Goal: Task Accomplishment & Management: Manage account settings

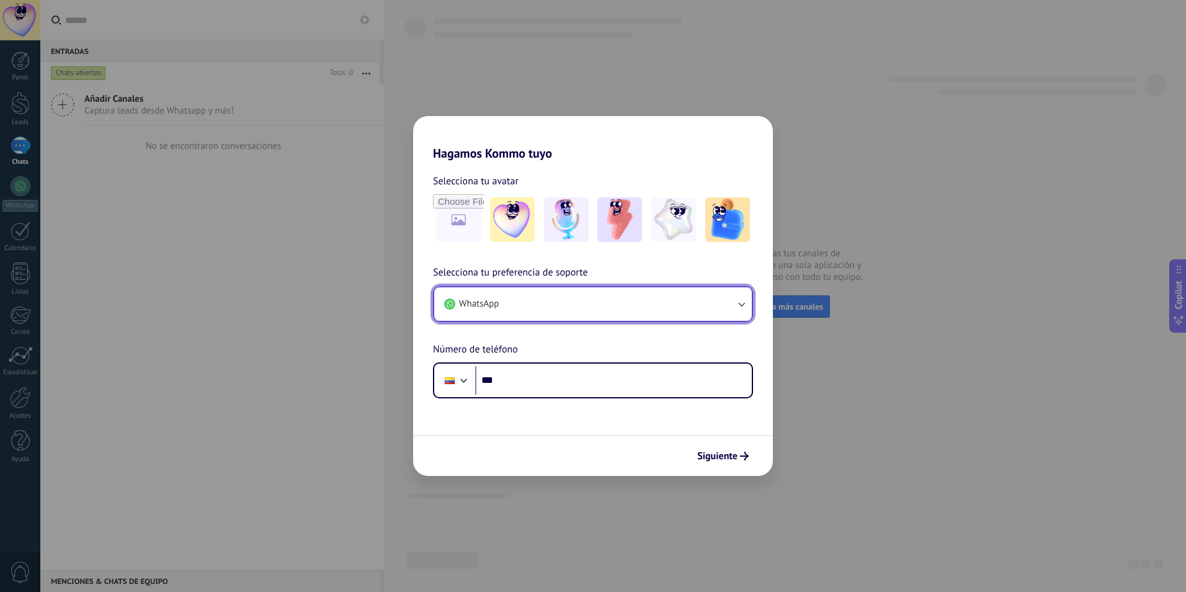
click at [749, 306] on button "WhatsApp" at bounding box center [593, 303] width 318 height 33
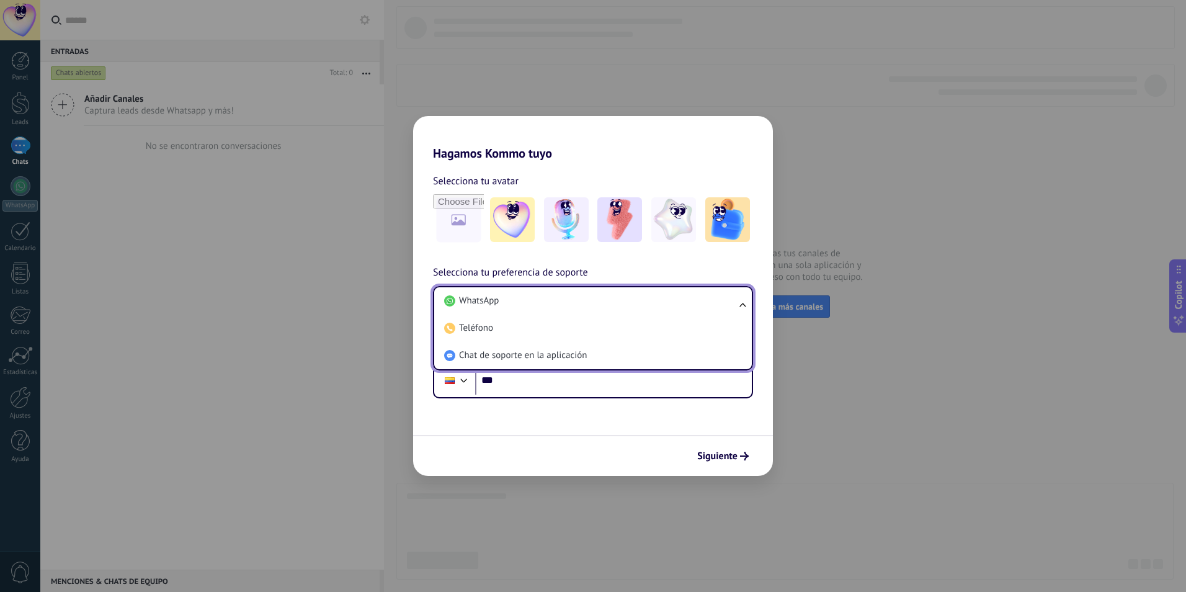
click at [745, 306] on ul "WhatsApp Teléfono Chat de soporte en la aplicación" at bounding box center [593, 328] width 320 height 84
click at [875, 424] on div "Hagamos Kommo tuyo Selecciona tu avatar Selecciona tu preferencia de soporte Wh…" at bounding box center [593, 296] width 1186 height 592
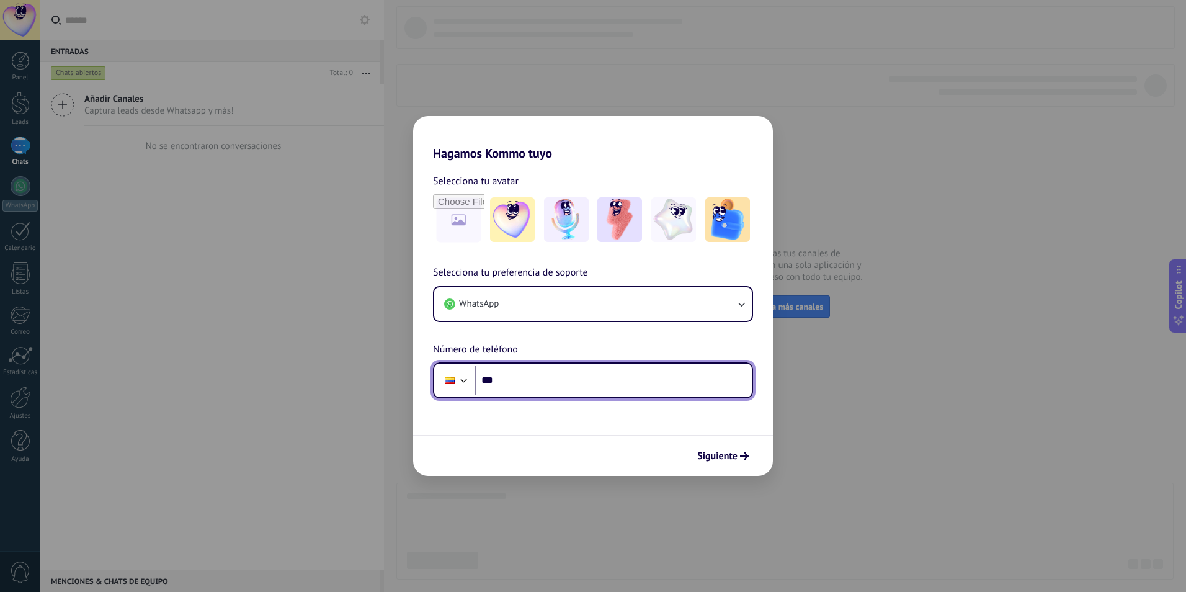
click at [545, 380] on input "***" at bounding box center [613, 380] width 277 height 29
click at [549, 380] on input "***" at bounding box center [613, 380] width 277 height 29
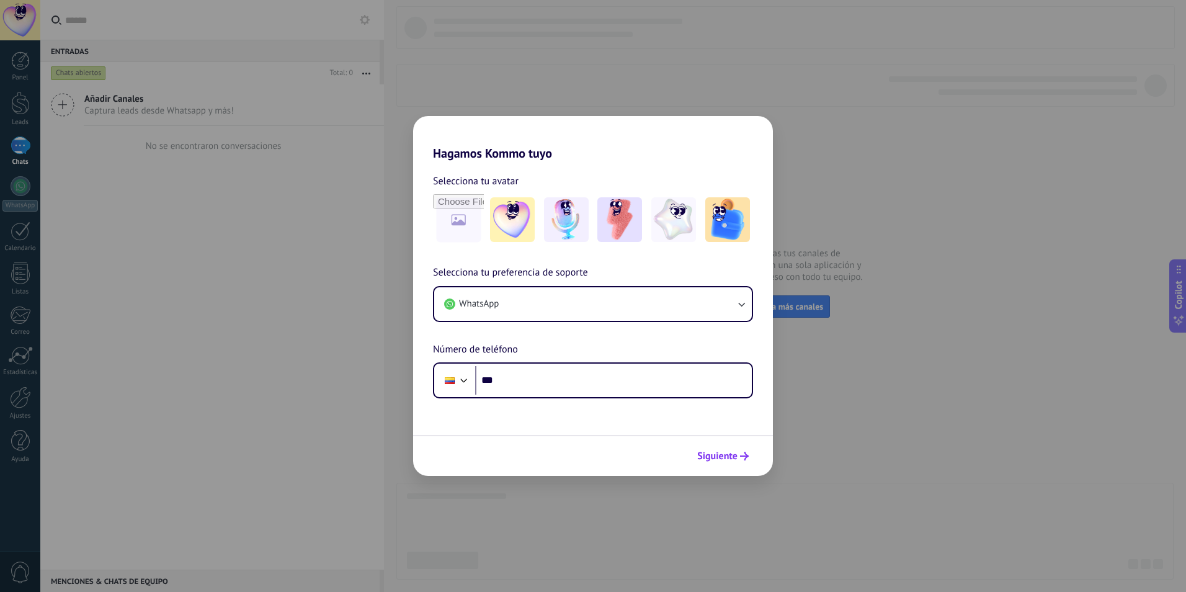
click at [727, 463] on button "Siguiente" at bounding box center [723, 455] width 63 height 21
click at [747, 447] on button "Siguiente" at bounding box center [723, 455] width 63 height 21
click at [742, 450] on button "Siguiente" at bounding box center [723, 455] width 63 height 21
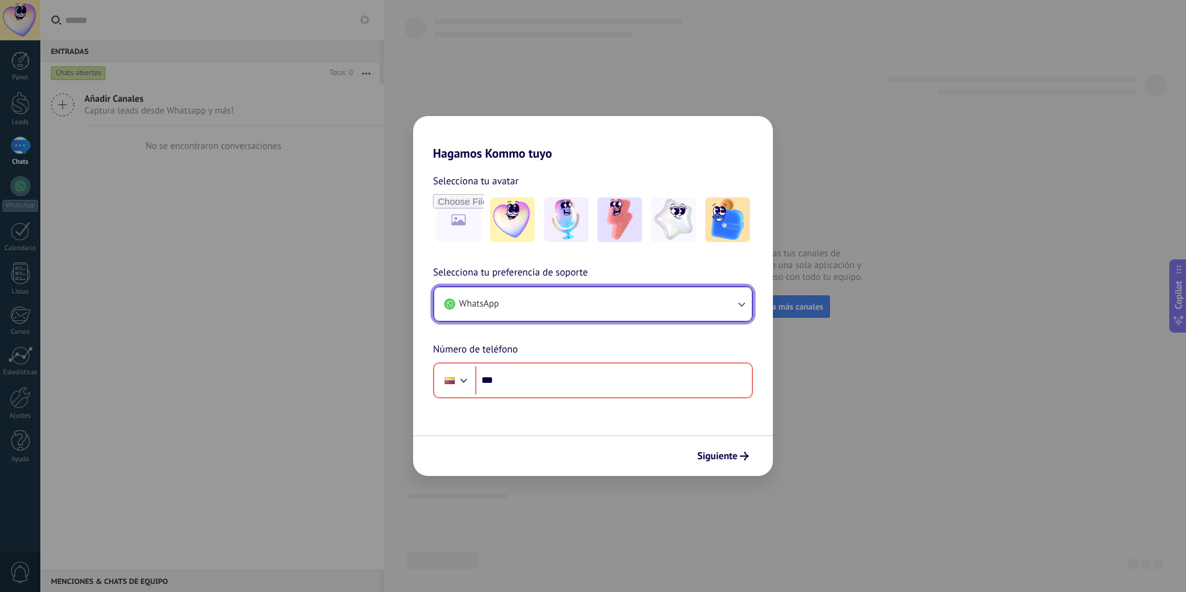
click at [743, 313] on button "WhatsApp" at bounding box center [593, 303] width 318 height 33
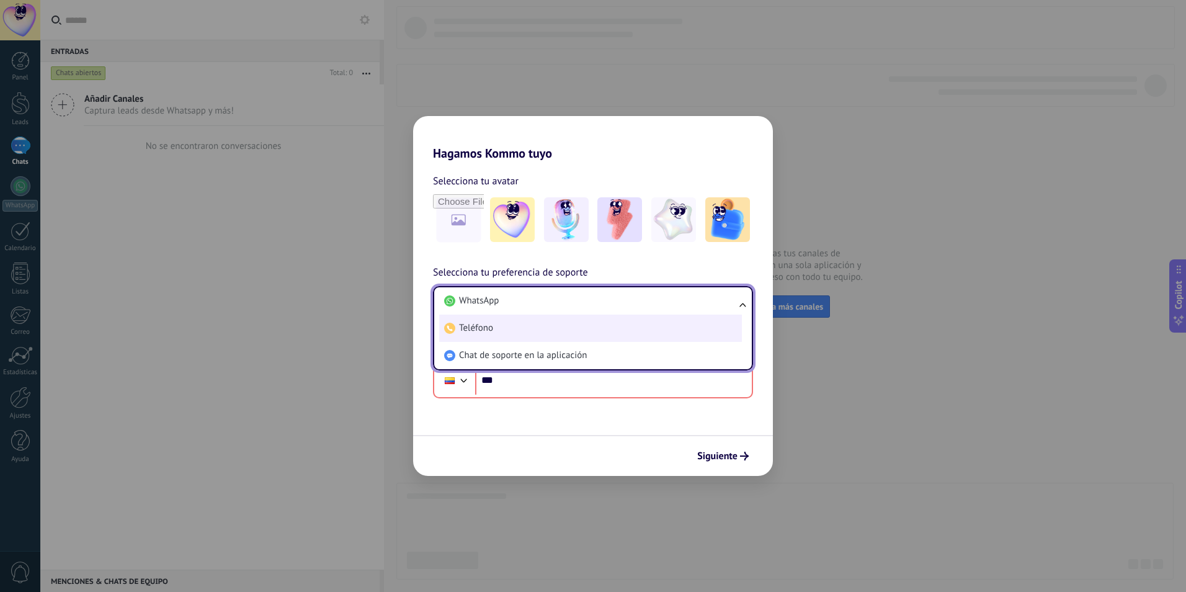
click at [556, 321] on li "Teléfono" at bounding box center [590, 327] width 303 height 27
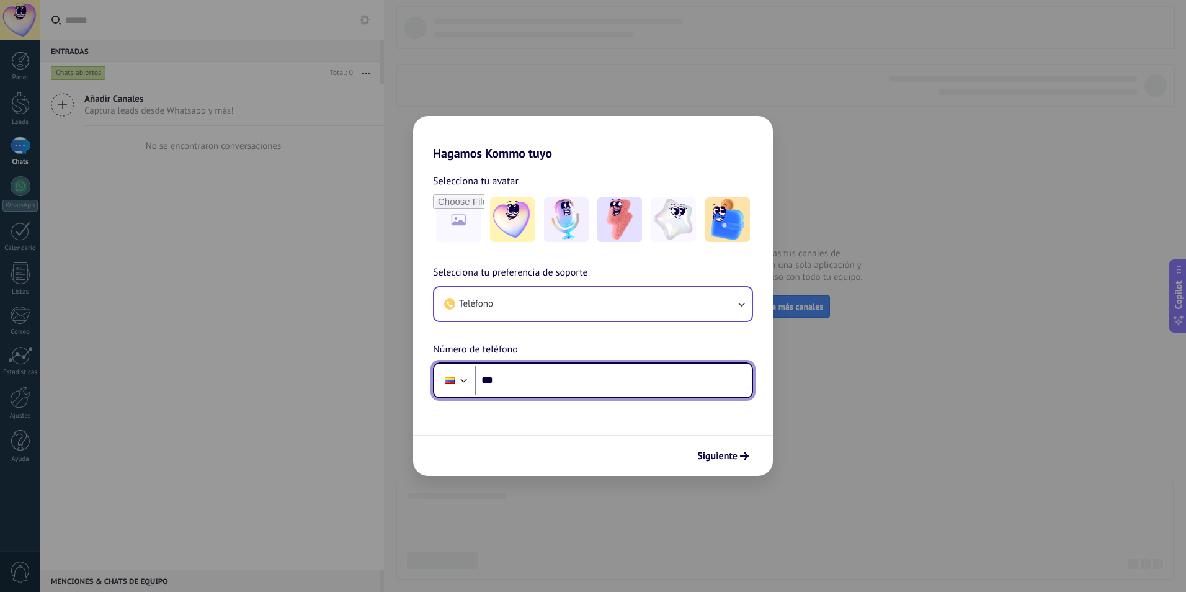
click at [511, 381] on input "***" at bounding box center [613, 380] width 277 height 29
type input "**********"
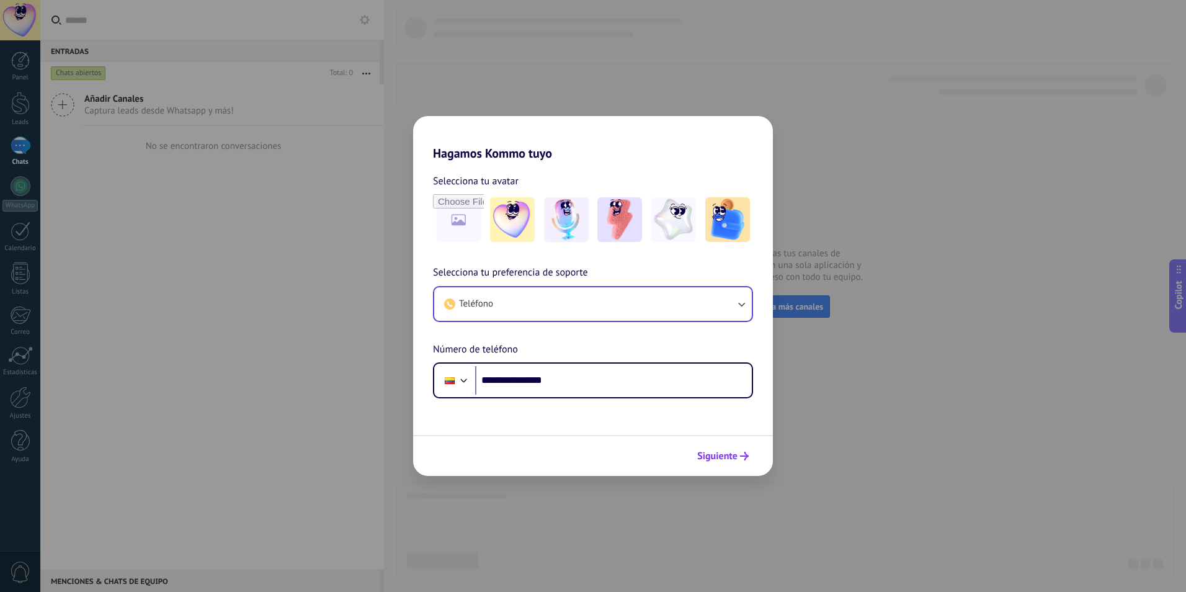
click at [724, 452] on span "Siguiente" at bounding box center [717, 456] width 40 height 9
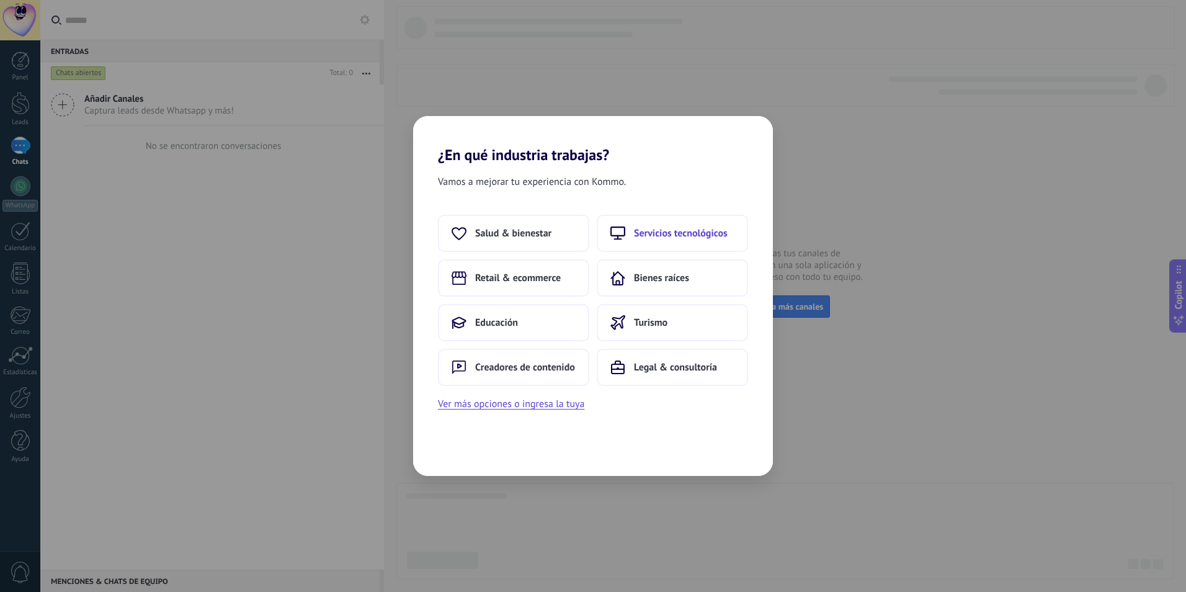
click at [687, 232] on span "Servicios tecnológicos" at bounding box center [681, 233] width 94 height 12
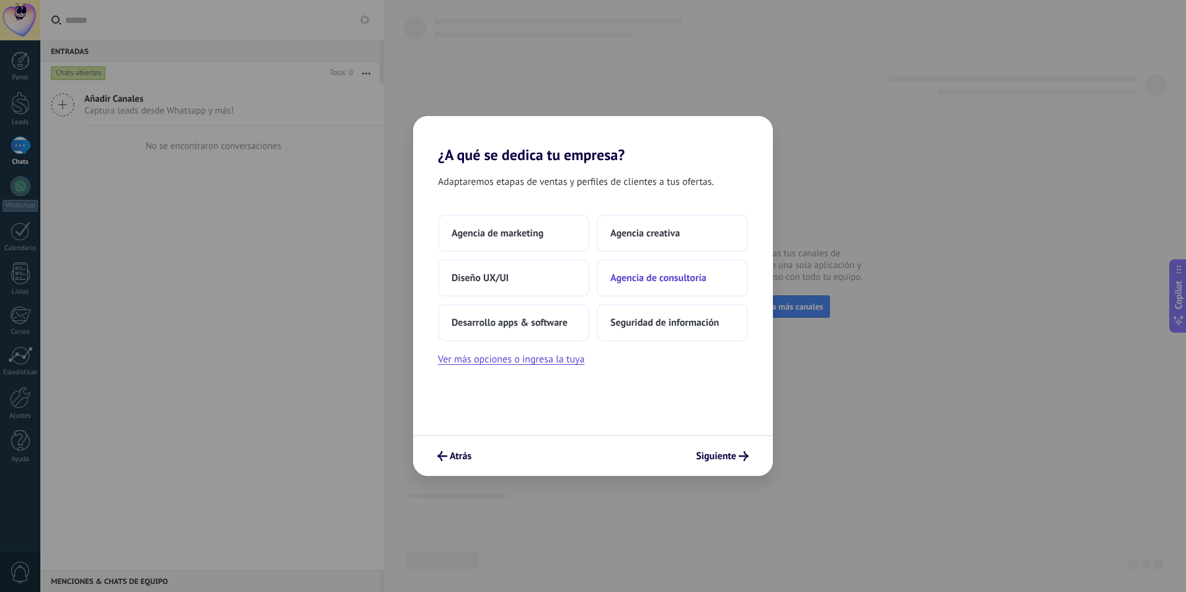
click at [665, 278] on span "Agencia de consultoría" at bounding box center [658, 278] width 96 height 12
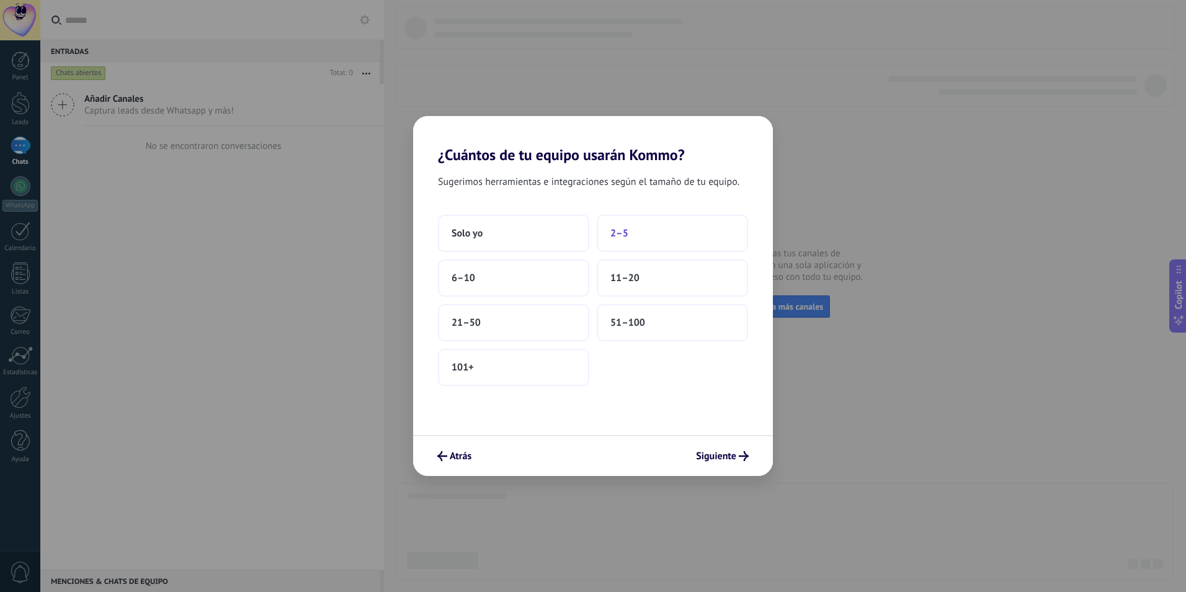
click at [664, 234] on button "2–5" at bounding box center [672, 233] width 151 height 37
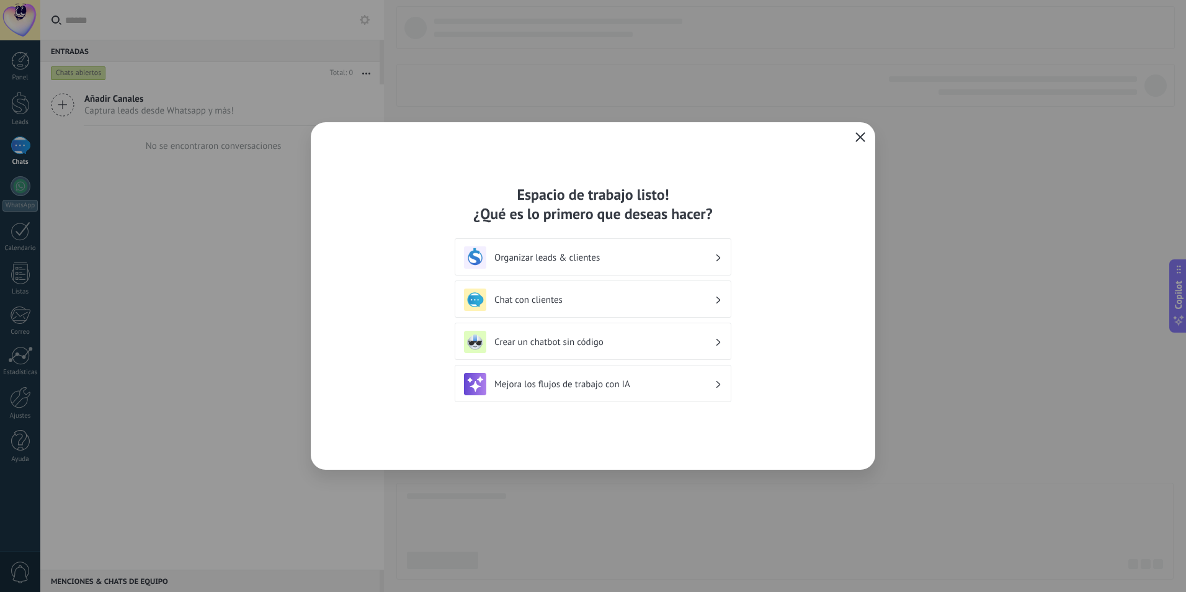
click at [861, 138] on use "button" at bounding box center [860, 136] width 9 height 9
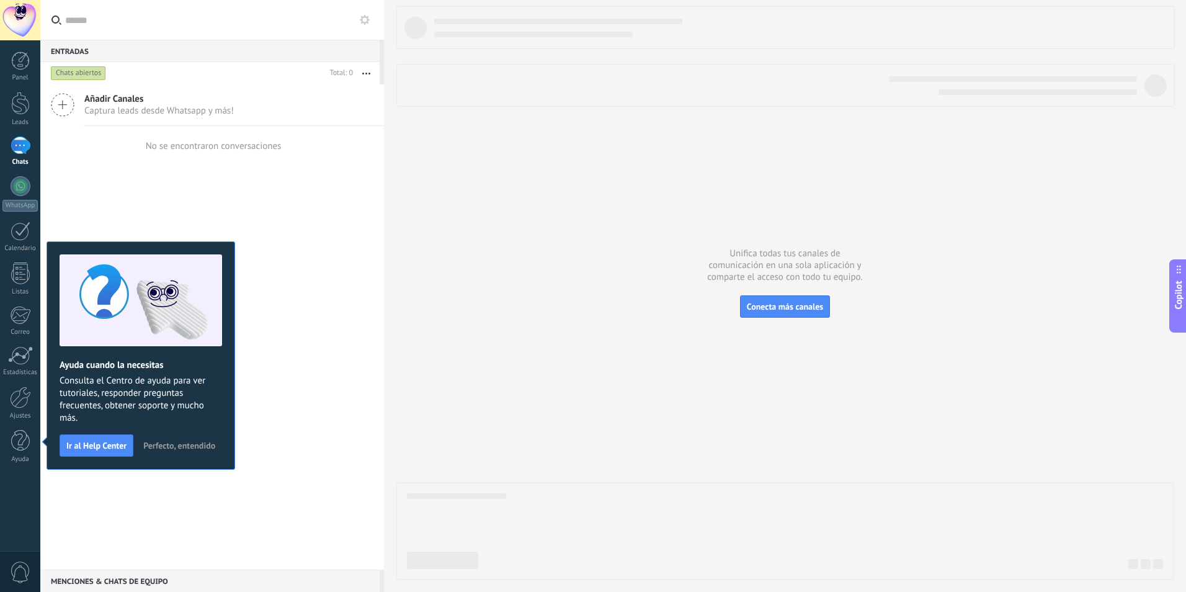
click at [357, 182] on div "Añadir Canales Captura leads desde Whatsapp y más! No se encontraron conversaci…" at bounding box center [212, 326] width 344 height 485
click at [365, 14] on button at bounding box center [364, 19] width 15 height 15
click at [0, 0] on icon at bounding box center [0, 0] width 0 height 0
click at [363, 19] on icon at bounding box center [365, 20] width 10 height 10
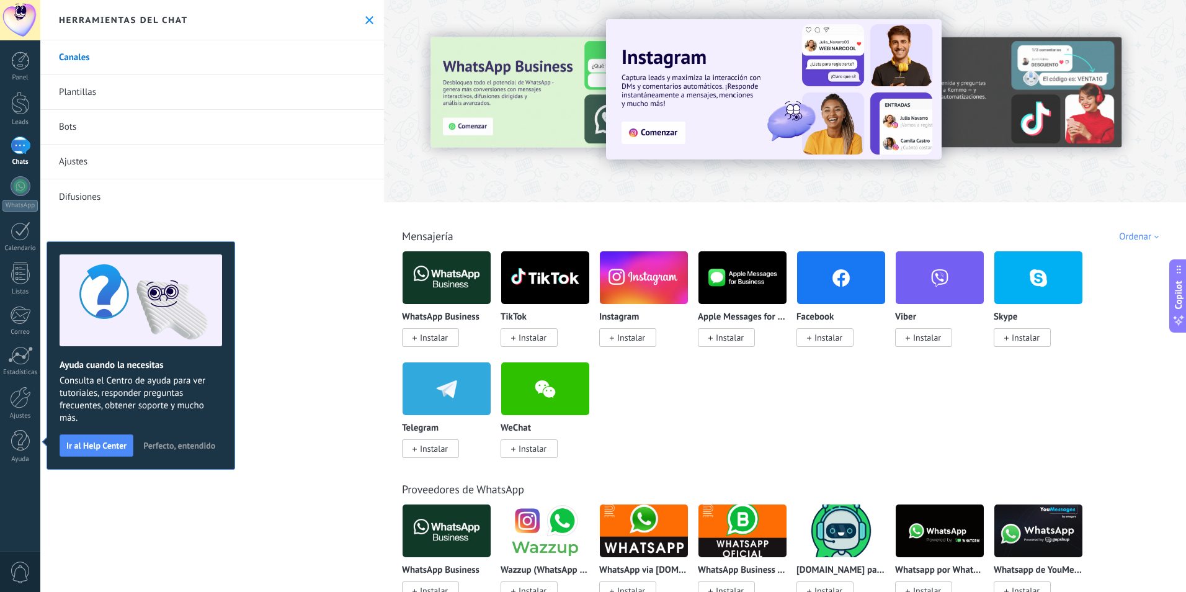
click at [437, 337] on span "Instalar" at bounding box center [434, 337] width 28 height 11
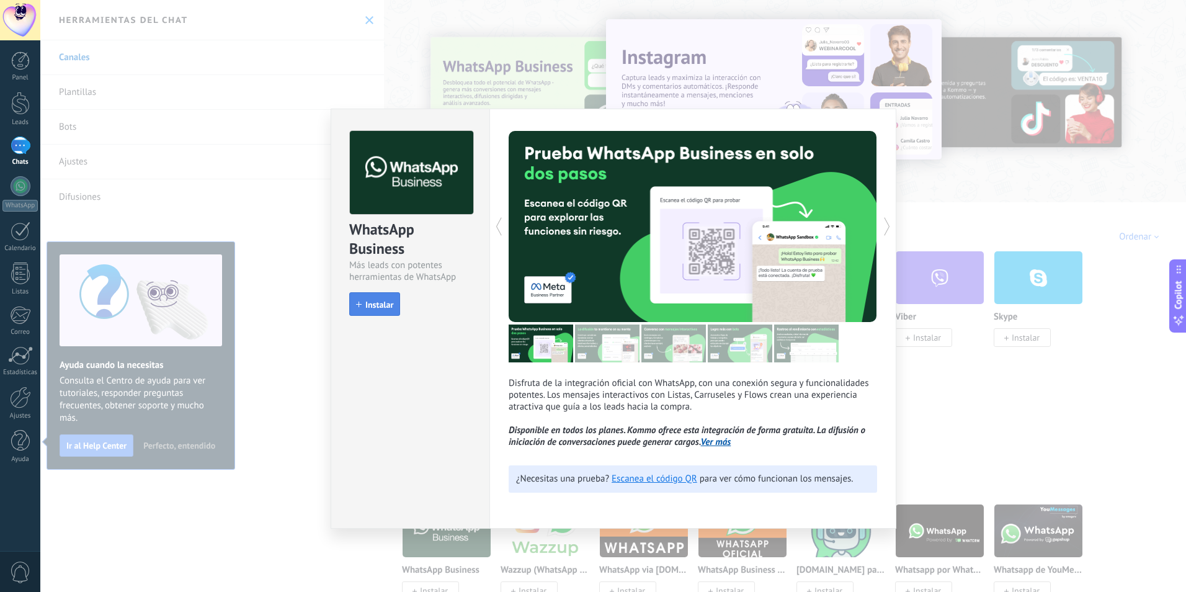
click at [392, 309] on span "Instalar" at bounding box center [379, 304] width 28 height 9
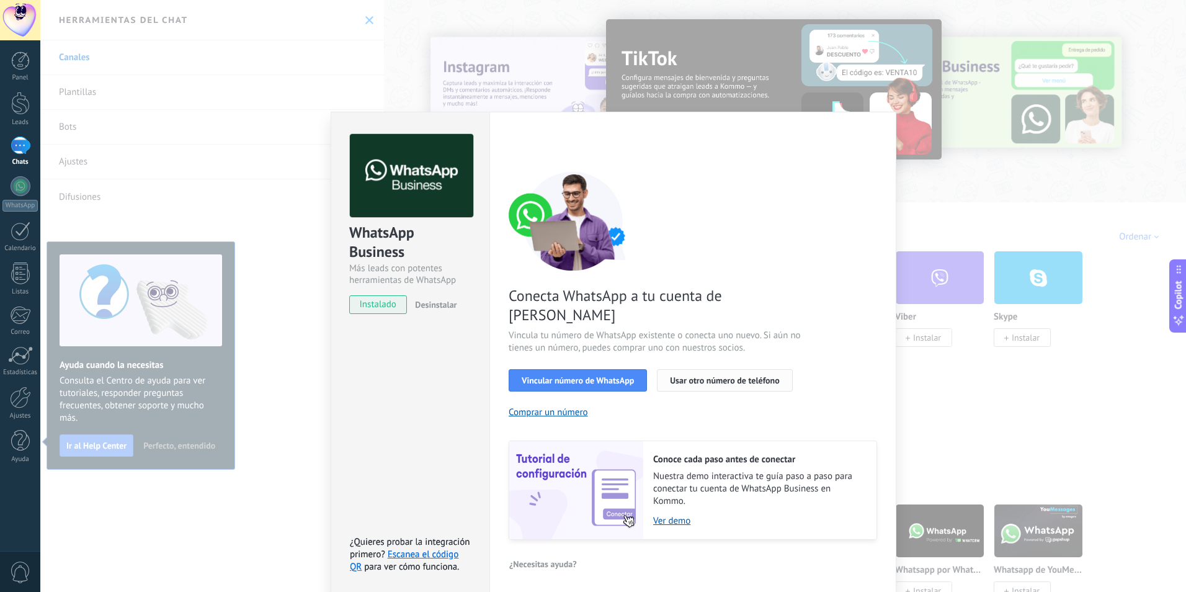
click at [741, 369] on button "Usar otro número de teléfono" at bounding box center [724, 380] width 135 height 22
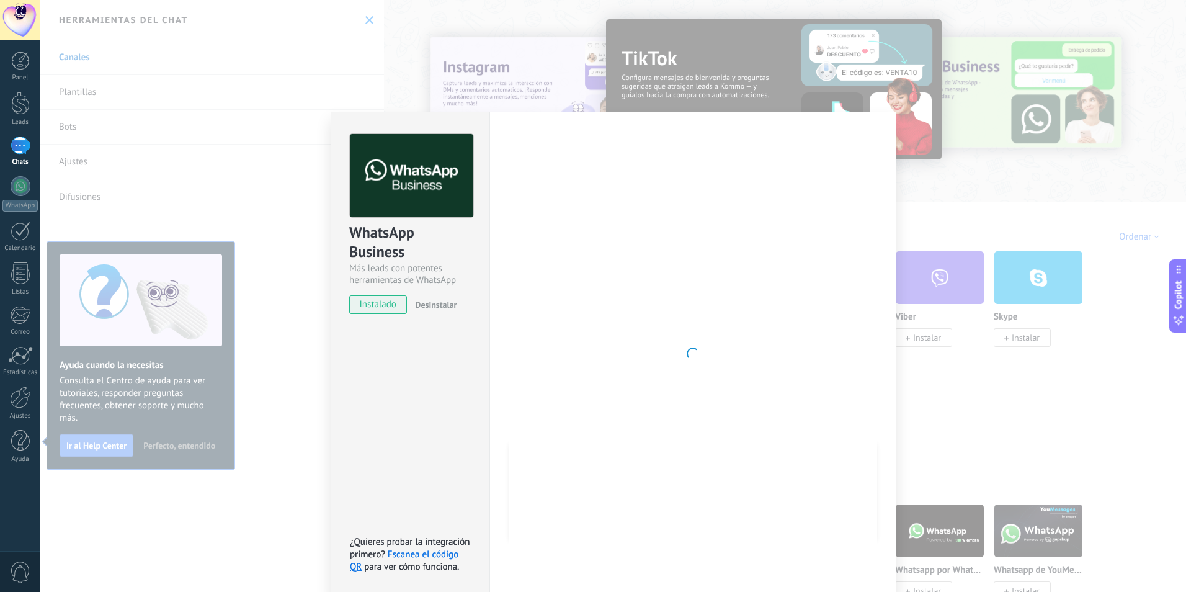
click at [1027, 456] on div "WhatsApp Business Más leads con potentes herramientas de WhatsApp instalado Des…" at bounding box center [613, 296] width 1146 height 592
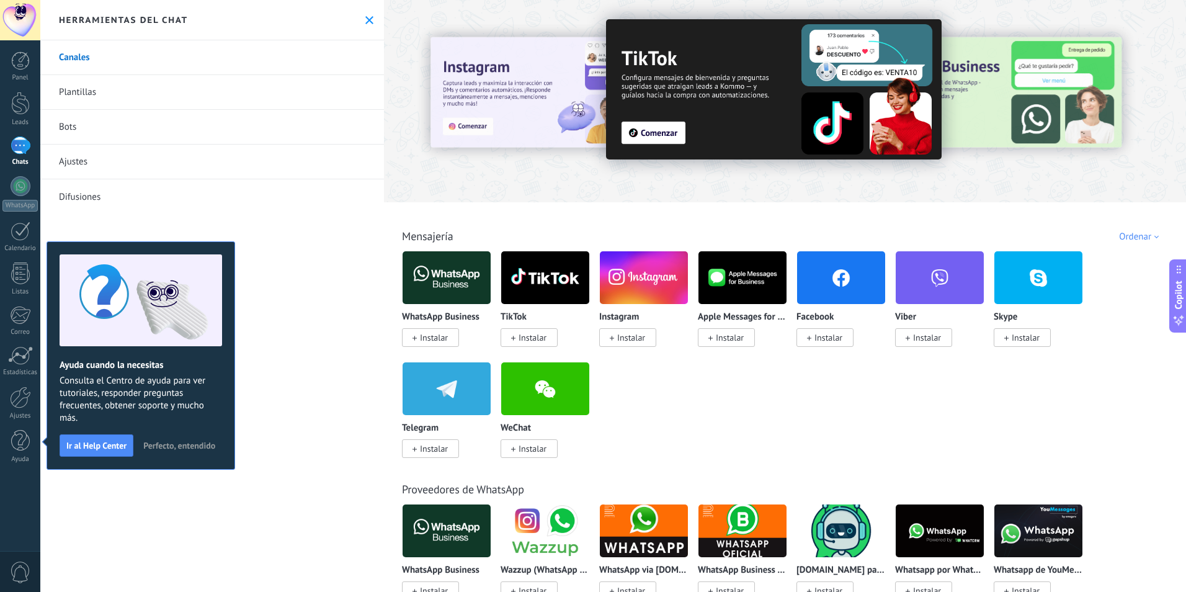
click at [848, 207] on div "Todo Bandeja de entrada Soluciones de IA Automatizaciones Fuentes de leads Inst…" at bounding box center [785, 222] width 794 height 40
click at [345, 277] on div "Canales [GEOGRAPHIC_DATA] Bots Ajustes Difusiones" at bounding box center [212, 315] width 344 height 551
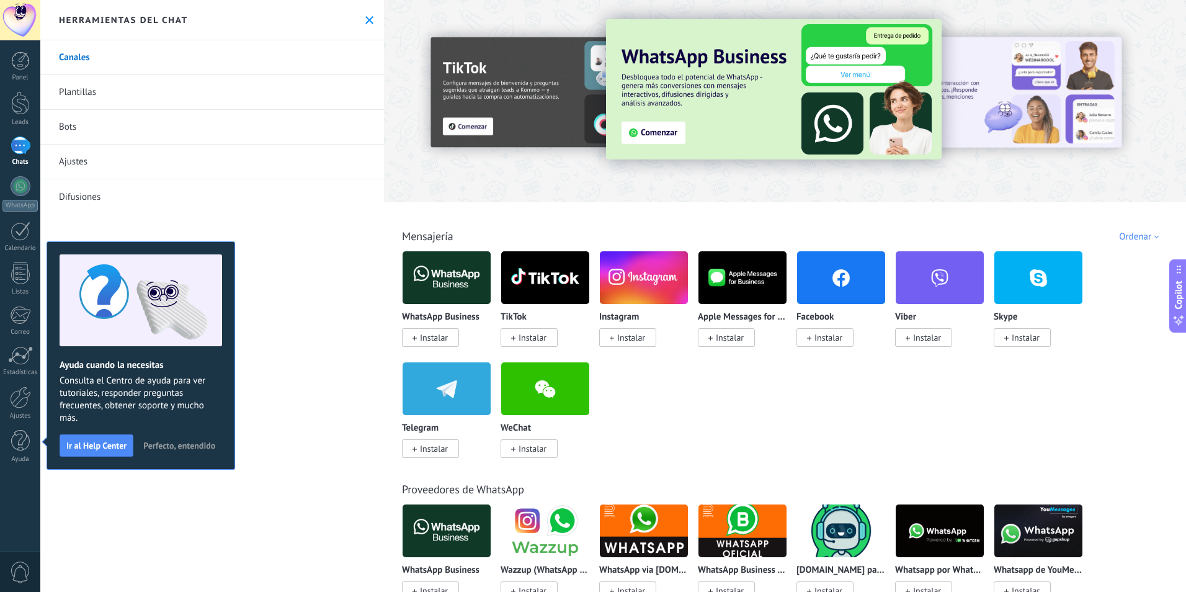
click at [11, 18] on div at bounding box center [20, 20] width 40 height 40
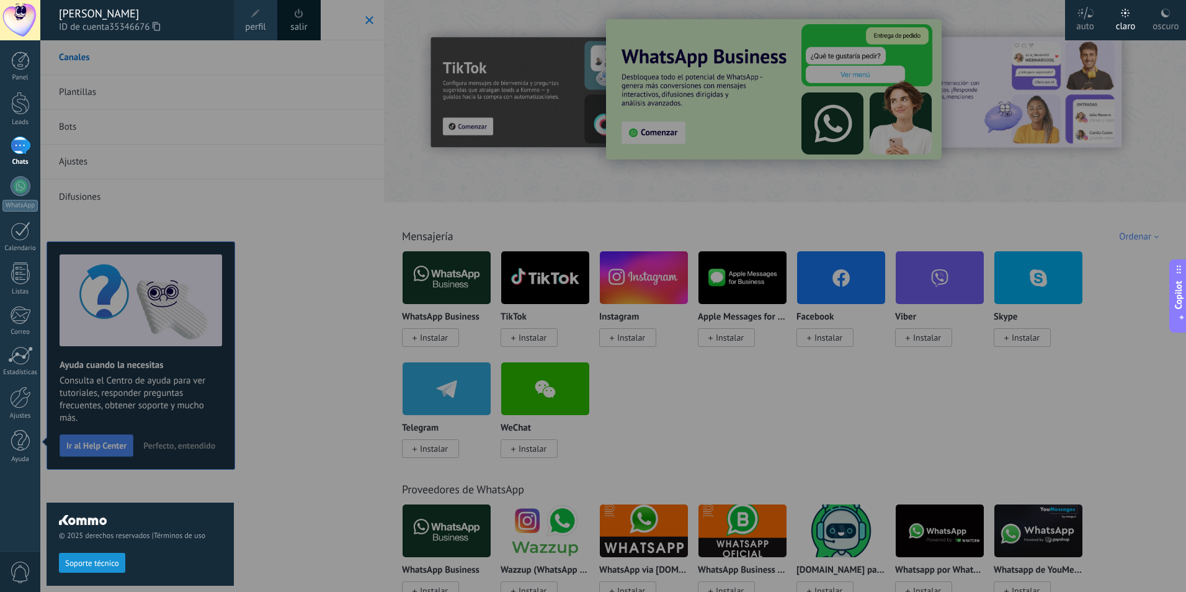
click at [262, 17] on link "perfil" at bounding box center [255, 20] width 43 height 40
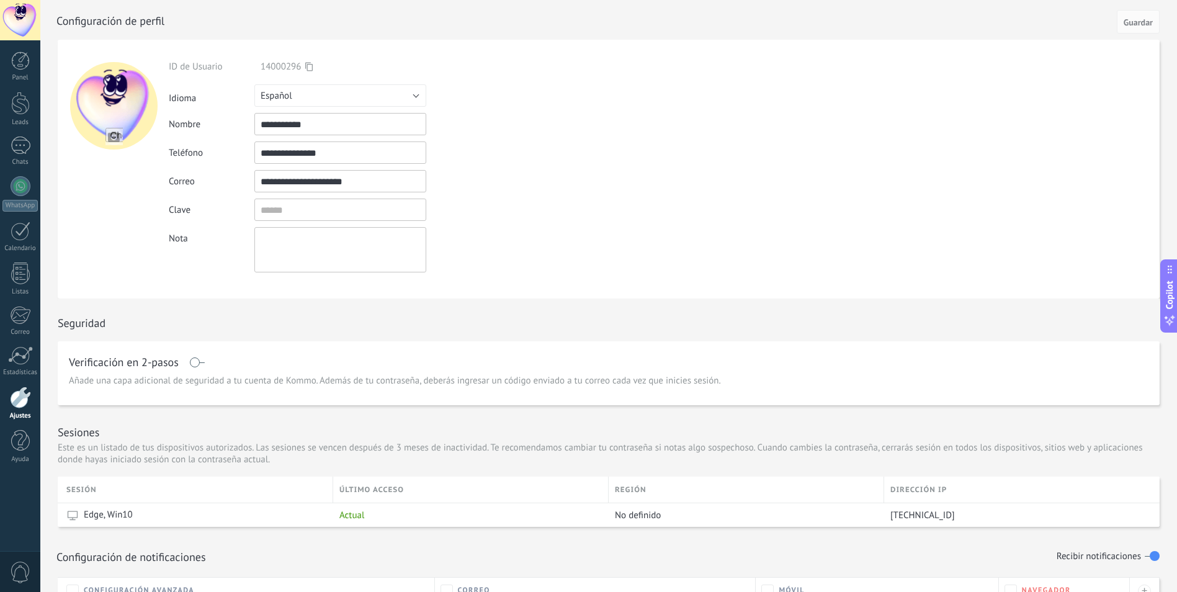
click at [327, 125] on input "**********" at bounding box center [340, 124] width 172 height 22
drag, startPoint x: 327, startPoint y: 125, endPoint x: 256, endPoint y: 125, distance: 71.9
click at [256, 125] on input "**********" at bounding box center [340, 124] width 172 height 22
type input "**********"
click at [19, 195] on div at bounding box center [21, 186] width 20 height 20
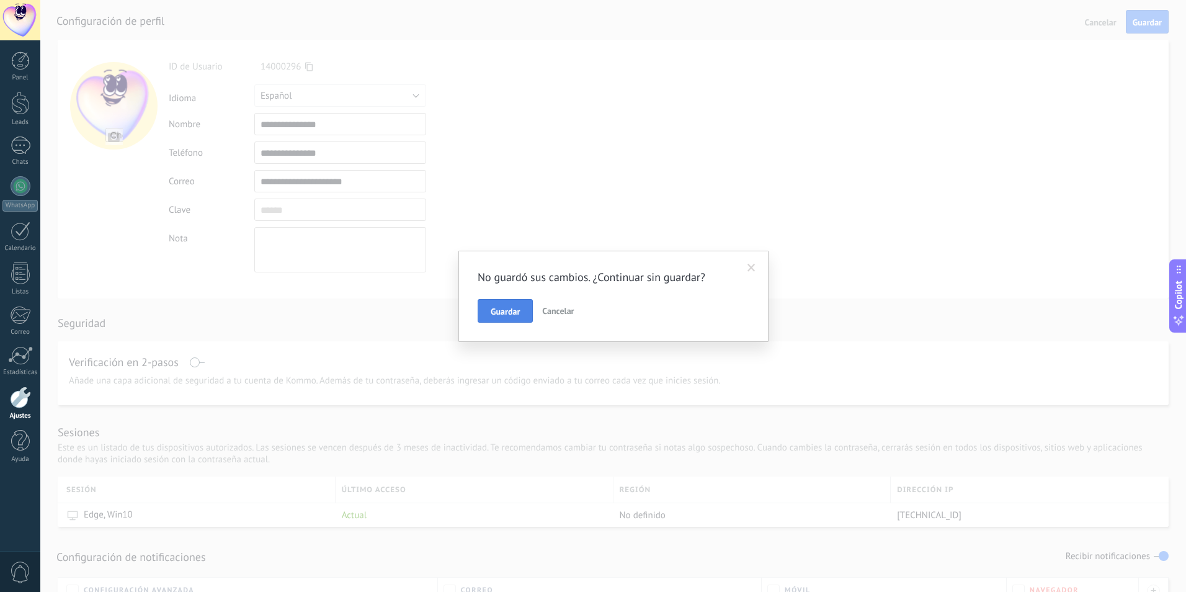
click at [500, 310] on span "Guardar" at bounding box center [505, 311] width 29 height 9
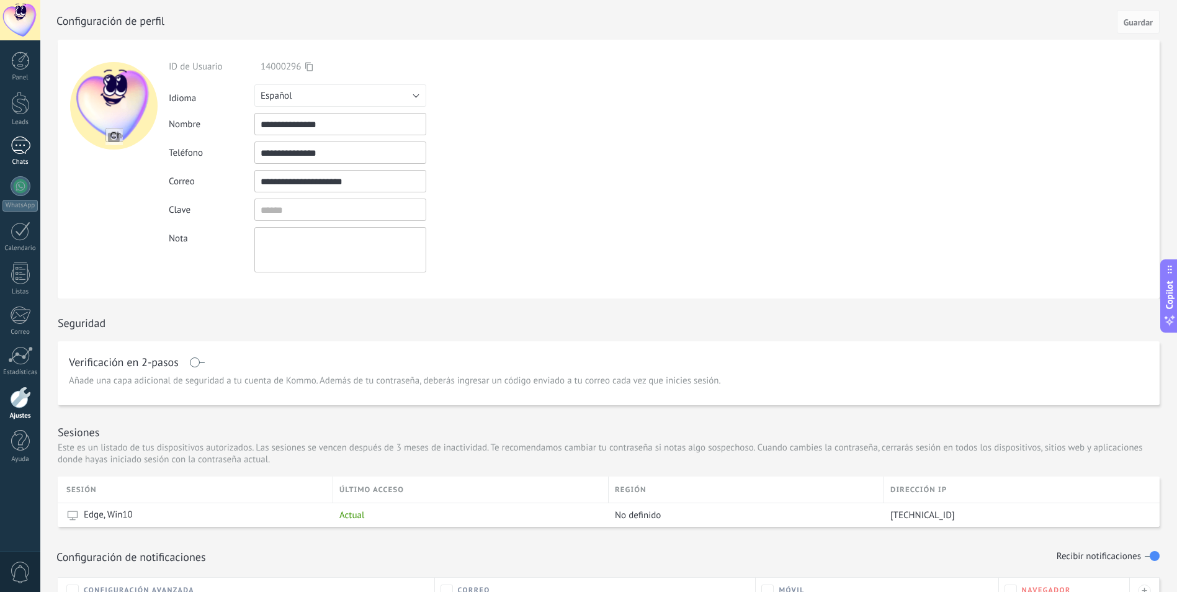
click at [12, 146] on div at bounding box center [21, 145] width 20 height 18
